Goal: Information Seeking & Learning: Learn about a topic

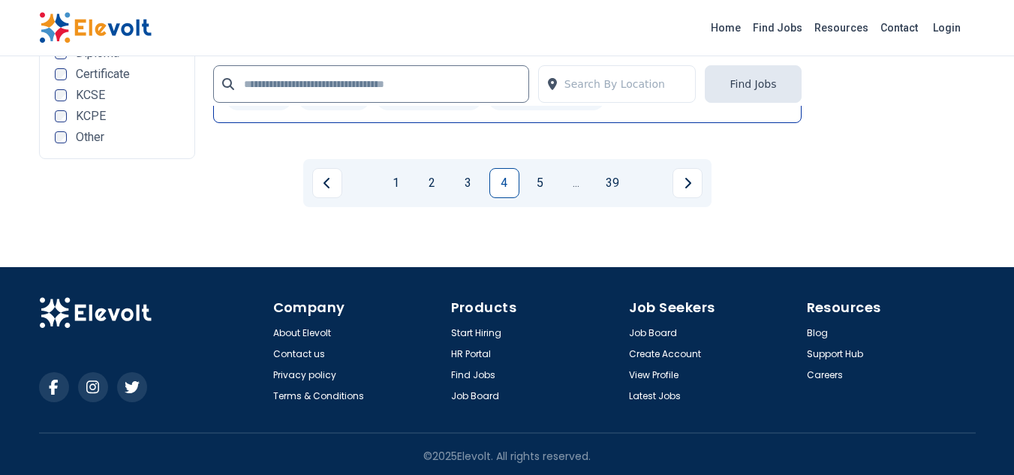
scroll to position [3244, 0]
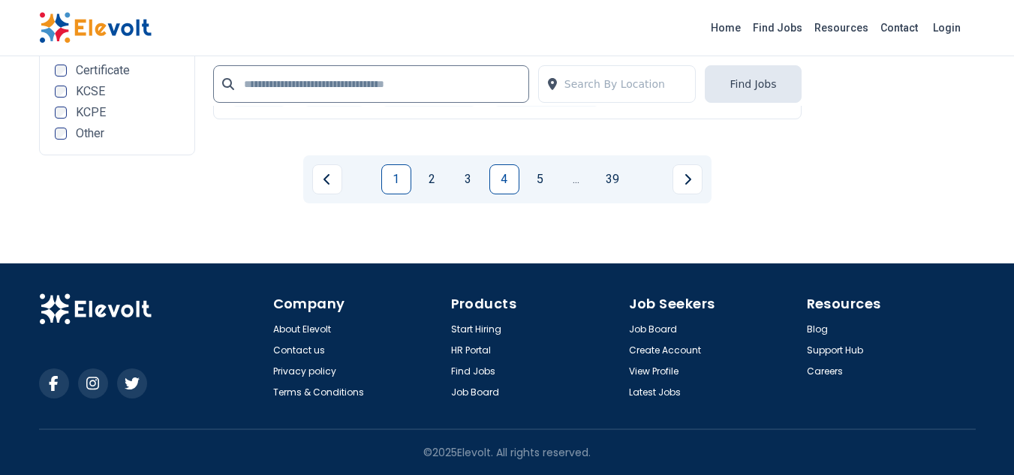
click at [402, 183] on link "1" at bounding box center [396, 179] width 30 height 30
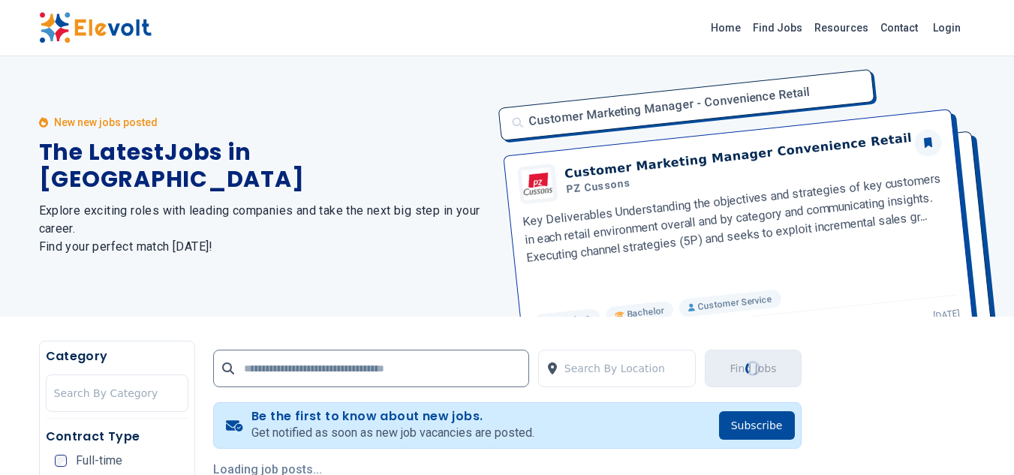
scroll to position [0, 0]
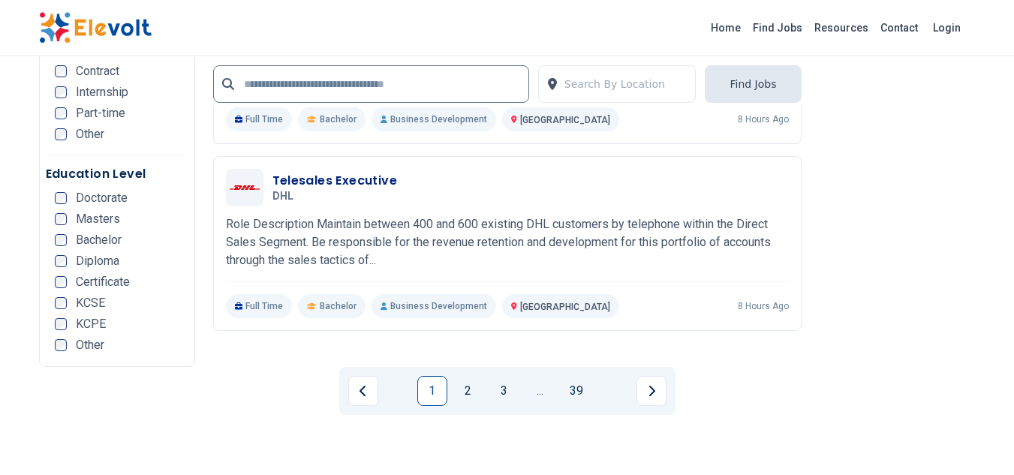
scroll to position [3078, 0]
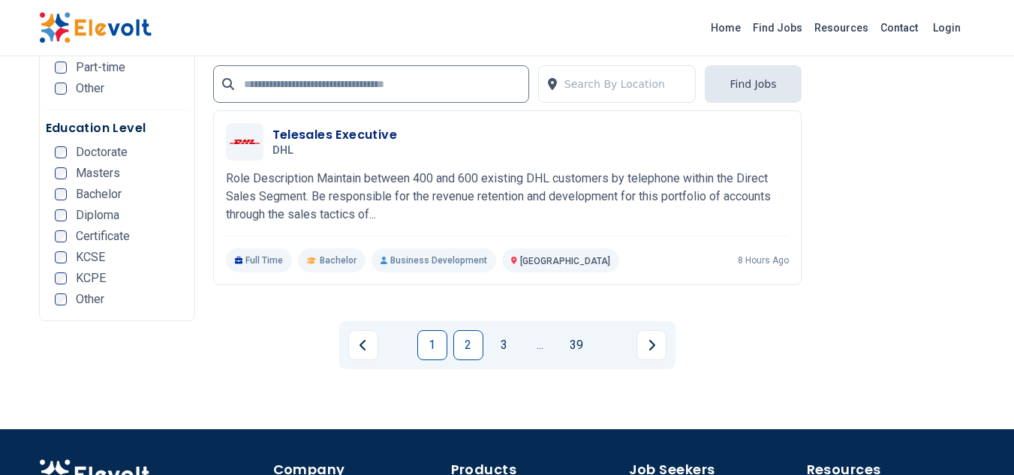
click at [463, 343] on link "2" at bounding box center [468, 345] width 30 height 30
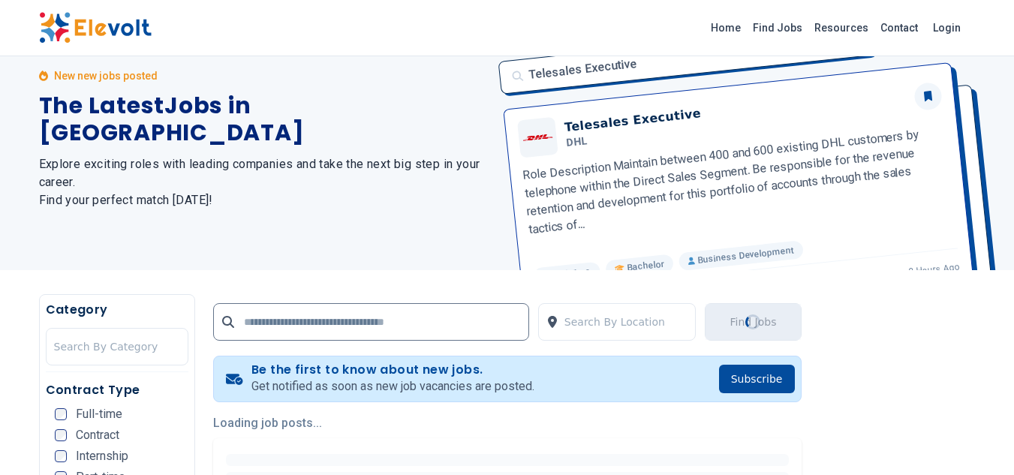
scroll to position [300, 0]
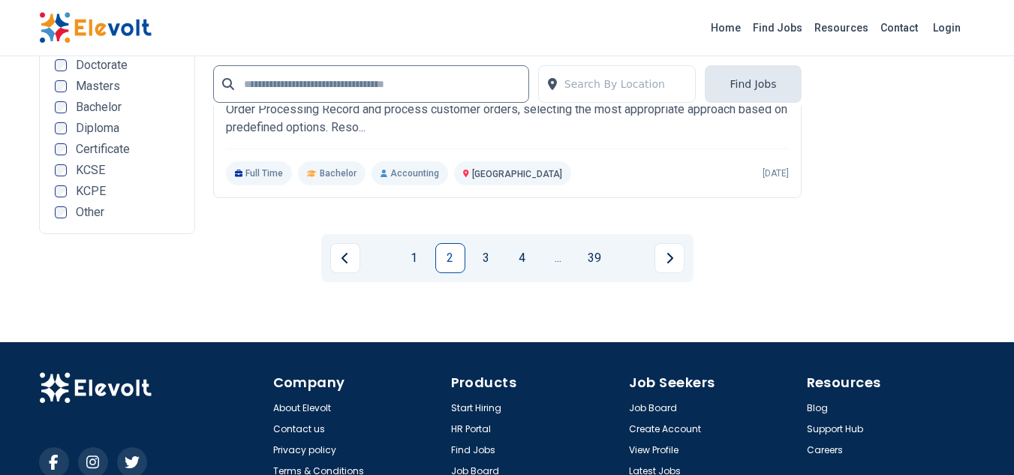
scroll to position [3078, 0]
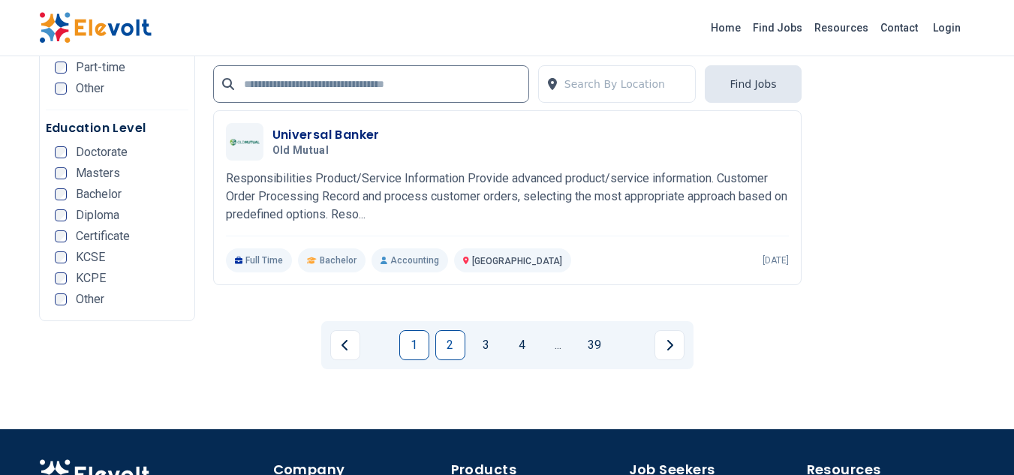
click at [413, 341] on link "1" at bounding box center [414, 345] width 30 height 30
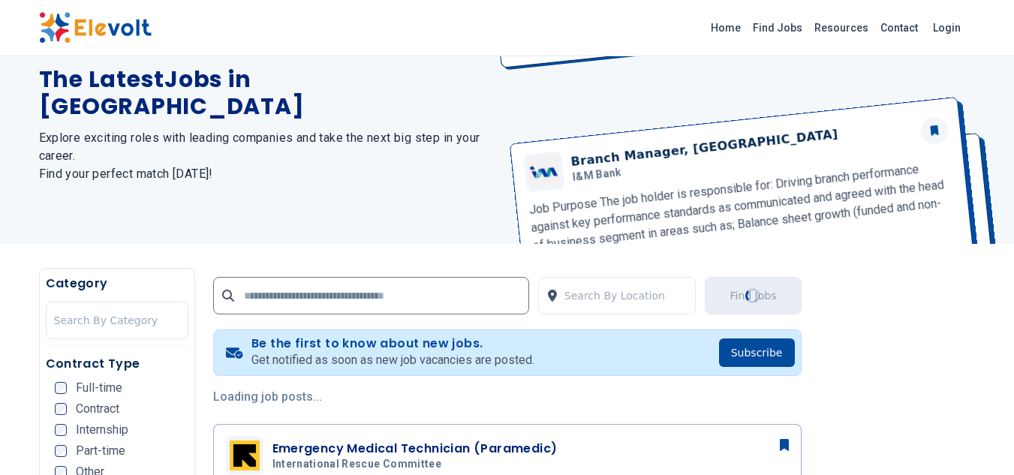
scroll to position [282, 0]
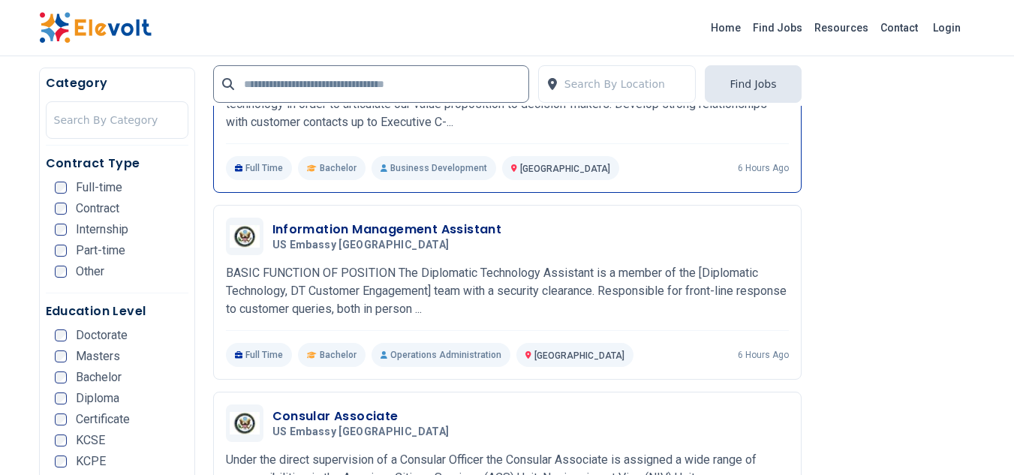
scroll to position [2252, 0]
